Goal: Information Seeking & Learning: Learn about a topic

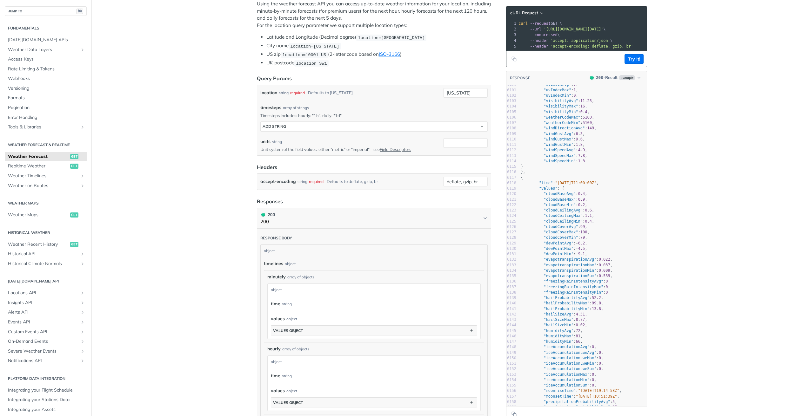
scroll to position [11, 0]
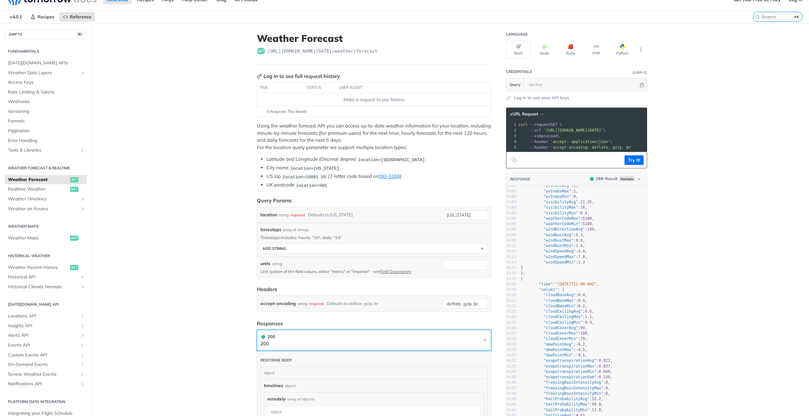
click at [476, 339] on button "200 200" at bounding box center [373, 341] width 227 height 14
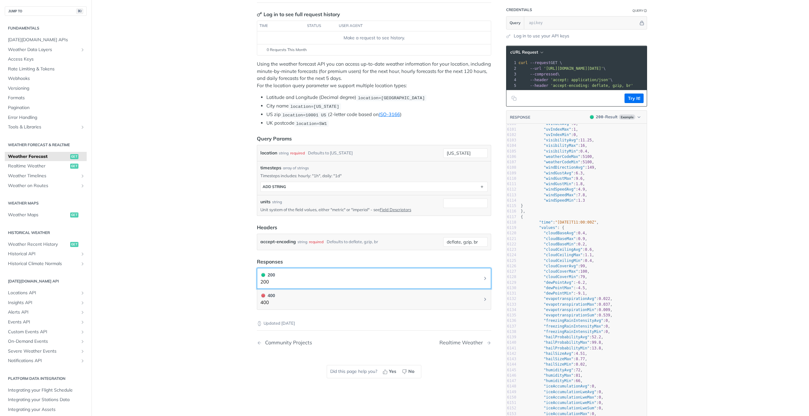
scroll to position [105, 0]
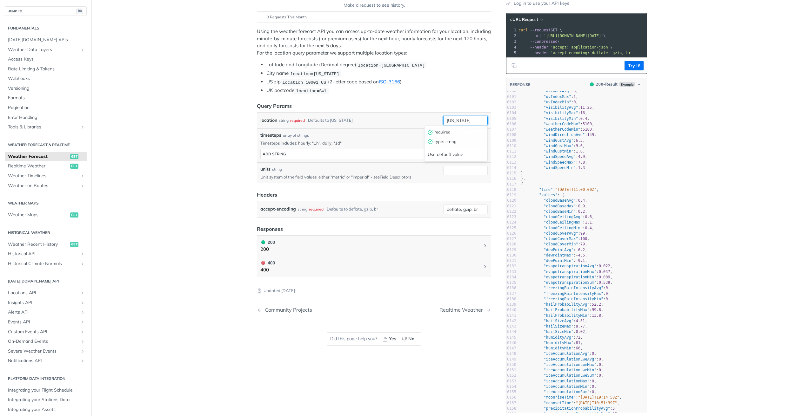
drag, startPoint x: 478, startPoint y: 121, endPoint x: 384, endPoint y: 114, distance: 93.9
click at [384, 116] on div "location string required Defaults to [US_STATE] [US_STATE] required type : stri…" at bounding box center [373, 121] width 227 height 10
type input "[GEOGRAPHIC_DATA]"
click at [627, 70] on button "Try It!" at bounding box center [633, 66] width 19 height 10
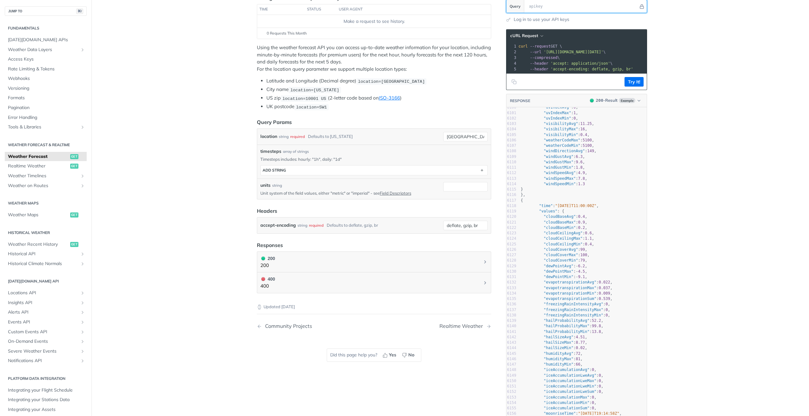
scroll to position [10, 0]
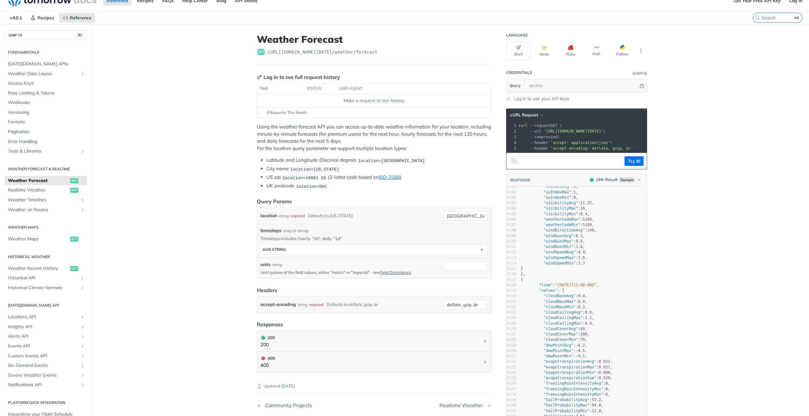
click at [447, 203] on header "Query Params" at bounding box center [374, 202] width 234 height 8
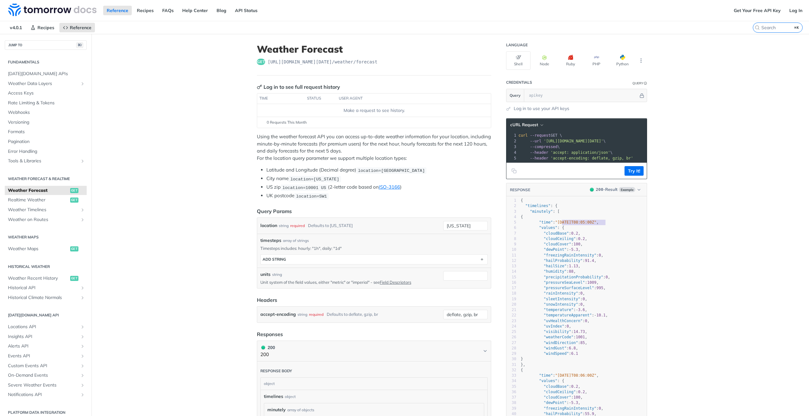
type textarea "2025-02-09T08:05:00Z"
drag, startPoint x: 603, startPoint y: 228, endPoint x: 556, endPoint y: 230, distance: 46.7
click at [556, 225] on pre ""time" : "2025-02-09T08:05:00Z" ," at bounding box center [582, 222] width 127 height 5
drag, startPoint x: 378, startPoint y: 143, endPoint x: 448, endPoint y: 142, distance: 69.5
click at [448, 142] on p "Using the weather forecast API you can access up-to-date weather information fo…" at bounding box center [374, 147] width 234 height 29
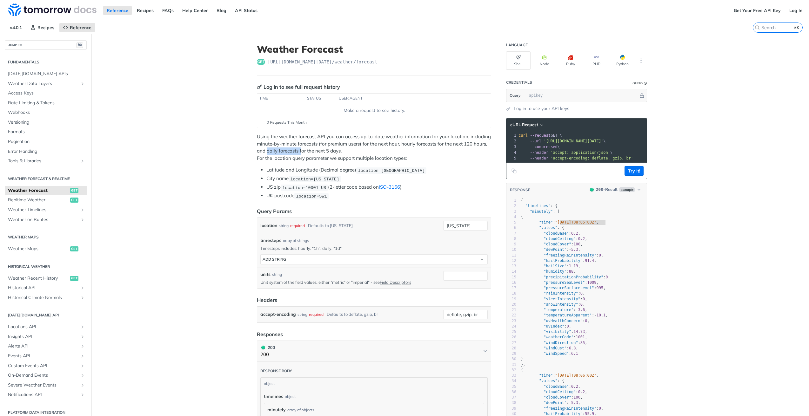
drag, startPoint x: 299, startPoint y: 152, endPoint x: 264, endPoint y: 150, distance: 35.6
click at [264, 150] on p "Using the weather forecast API you can access up-to-date weather information fo…" at bounding box center [374, 147] width 234 height 29
drag, startPoint x: 266, startPoint y: 151, endPoint x: 339, endPoint y: 153, distance: 73.4
click at [339, 153] on p "Using the weather forecast API you can access up-to-date weather information fo…" at bounding box center [374, 147] width 234 height 29
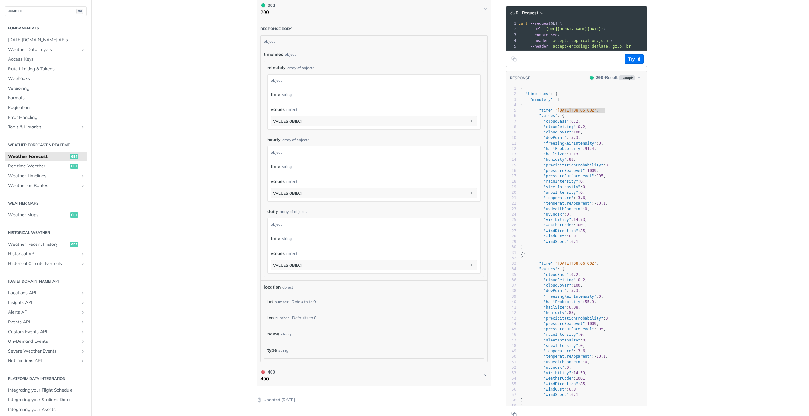
scroll to position [465, 0]
